Goal: Information Seeking & Learning: Learn about a topic

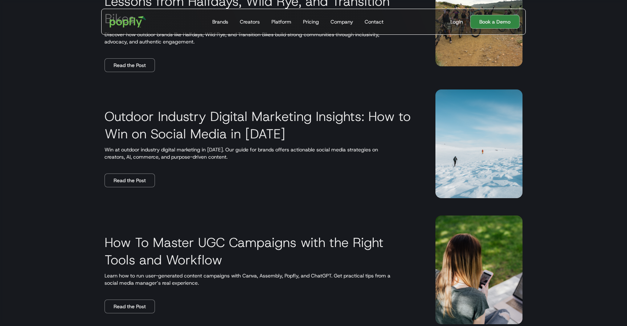
scroll to position [573, 0]
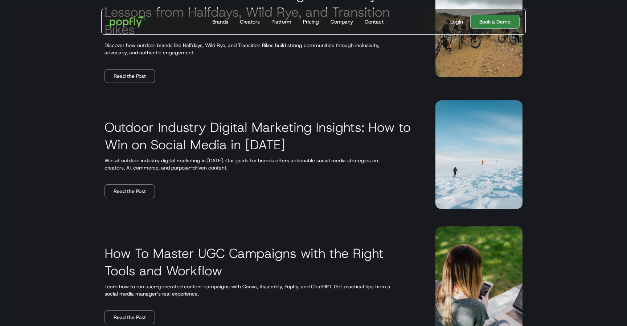
click at [156, 141] on h3 "Outdoor Industry Digital Marketing Insights: How to Win on Social Media in 2025" at bounding box center [260, 136] width 313 height 35
click at [127, 191] on link "Read the Post" at bounding box center [129, 192] width 50 height 14
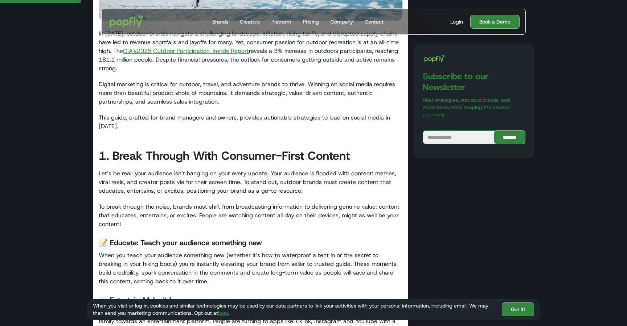
scroll to position [282, 0]
